Goal: Find specific page/section: Find specific page/section

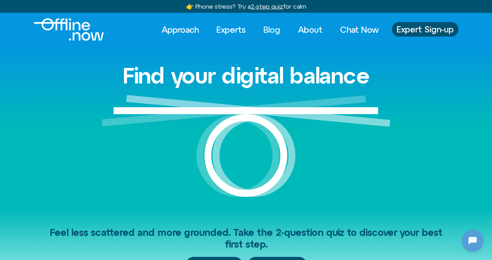
click at [273, 28] on link "Blog" at bounding box center [271, 29] width 29 height 15
click at [242, 28] on link "Experts" at bounding box center [231, 29] width 42 height 15
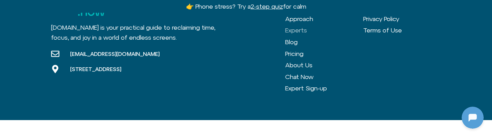
scroll to position [1022, 0]
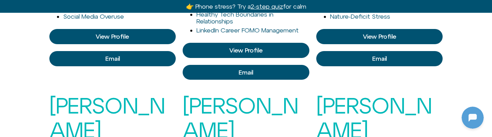
scroll to position [387, 0]
